Goal: Navigation & Orientation: Find specific page/section

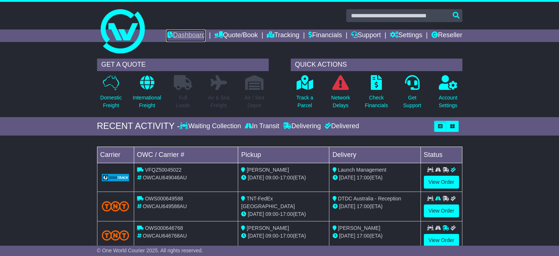
click at [190, 36] on link "Dashboard" at bounding box center [185, 35] width 39 height 13
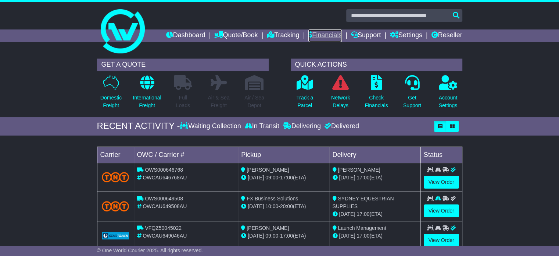
click at [320, 36] on link "Financials" at bounding box center [325, 35] width 33 height 13
